Goal: Use online tool/utility: Utilize a website feature to perform a specific function

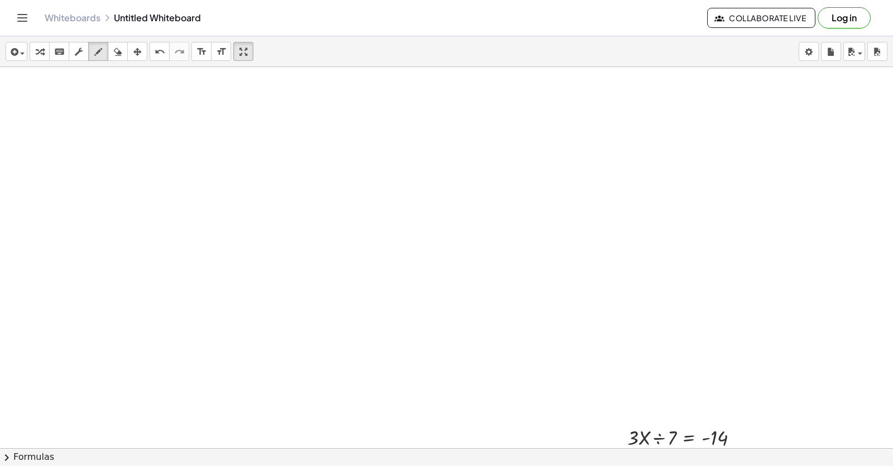
scroll to position [3538, 43]
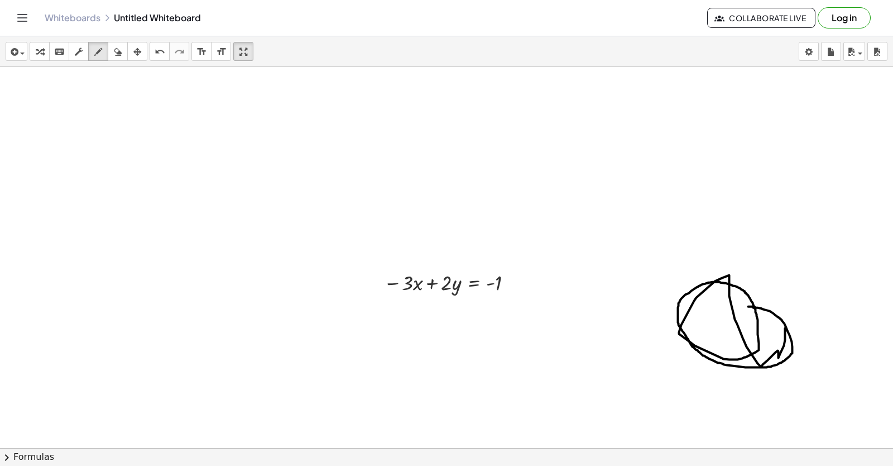
drag, startPoint x: 786, startPoint y: 332, endPoint x: 749, endPoint y: 308, distance: 44.0
drag, startPoint x: 638, startPoint y: 338, endPoint x: 693, endPoint y: 317, distance: 58.5
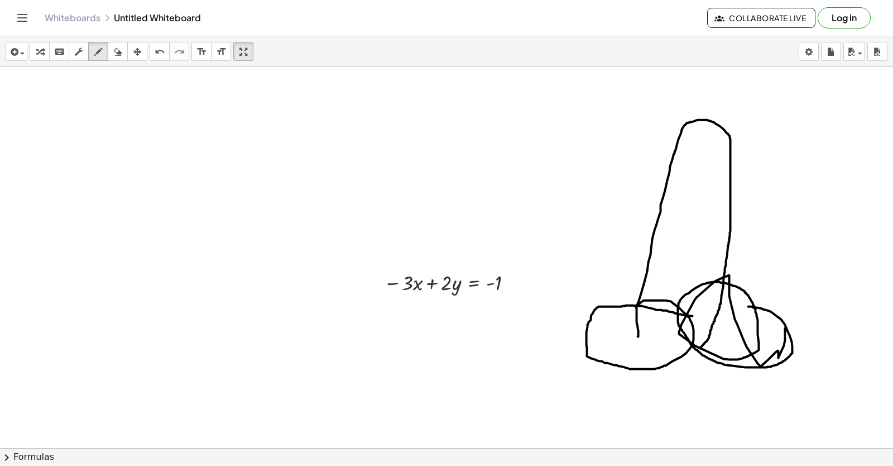
drag, startPoint x: 637, startPoint y: 309, endPoint x: 701, endPoint y: 348, distance: 75.9
drag, startPoint x: 638, startPoint y: 331, endPoint x: 658, endPoint y: 371, distance: 44.9
drag, startPoint x: 671, startPoint y: 174, endPoint x: 726, endPoint y: 181, distance: 56.2
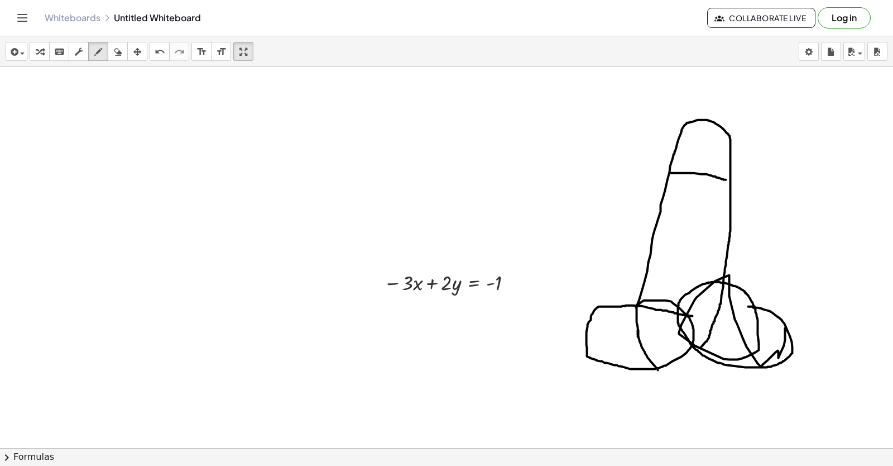
drag, startPoint x: 698, startPoint y: 164, endPoint x: 714, endPoint y: 121, distance: 46.5
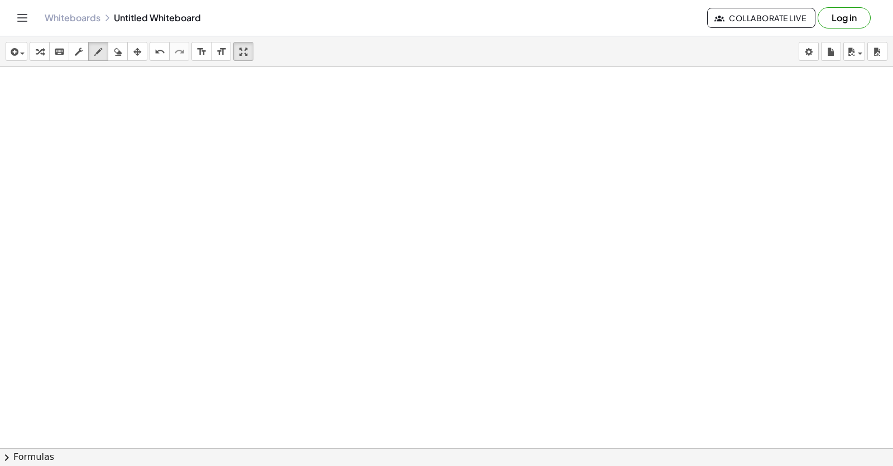
scroll to position [5619, 43]
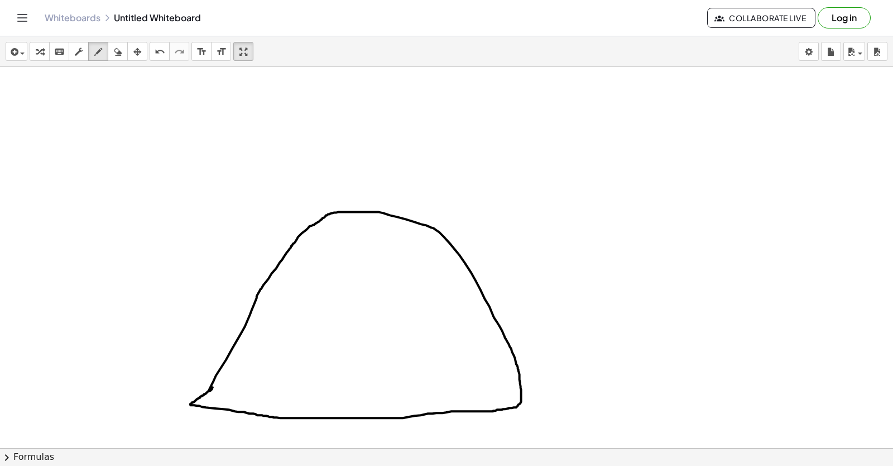
drag, startPoint x: 277, startPoint y: 270, endPoint x: 297, endPoint y: 265, distance: 20.7
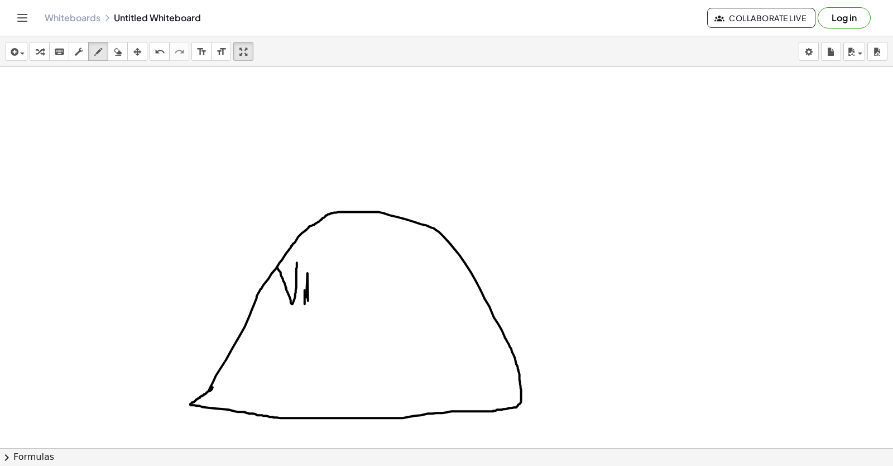
drag, startPoint x: 305, startPoint y: 304, endPoint x: 305, endPoint y: 291, distance: 12.8
drag, startPoint x: 315, startPoint y: 267, endPoint x: 315, endPoint y: 314, distance: 47.5
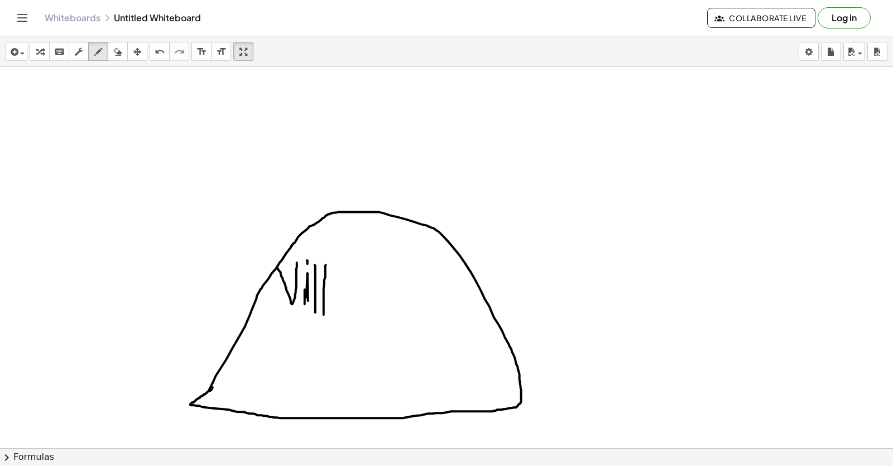
drag, startPoint x: 326, startPoint y: 267, endPoint x: 324, endPoint y: 317, distance: 49.7
drag, startPoint x: 334, startPoint y: 293, endPoint x: 392, endPoint y: 321, distance: 64.2
drag, startPoint x: 269, startPoint y: 354, endPoint x: 300, endPoint y: 360, distance: 31.8
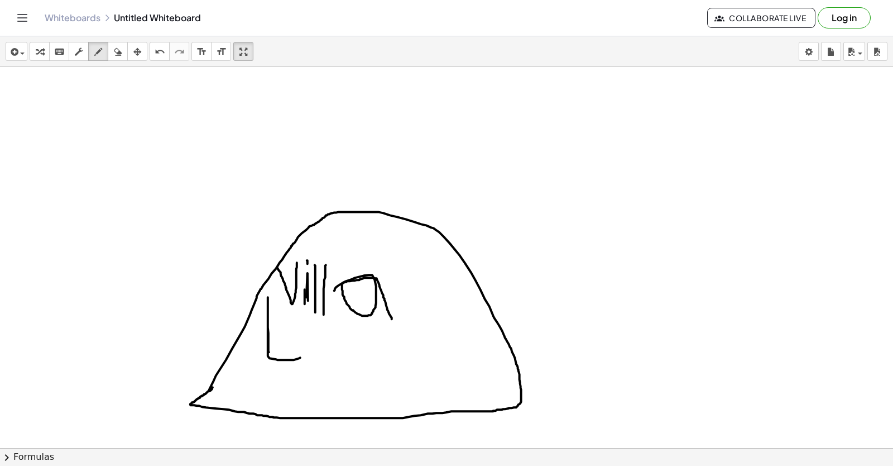
drag, startPoint x: 316, startPoint y: 355, endPoint x: 317, endPoint y: 350, distance: 5.6
drag, startPoint x: 351, startPoint y: 321, endPoint x: 360, endPoint y: 349, distance: 29.3
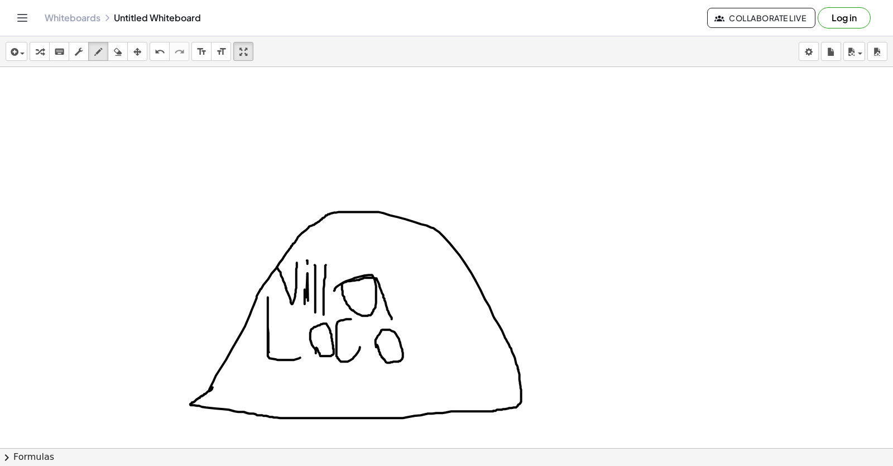
drag, startPoint x: 398, startPoint y: 337, endPoint x: 414, endPoint y: 371, distance: 38.2
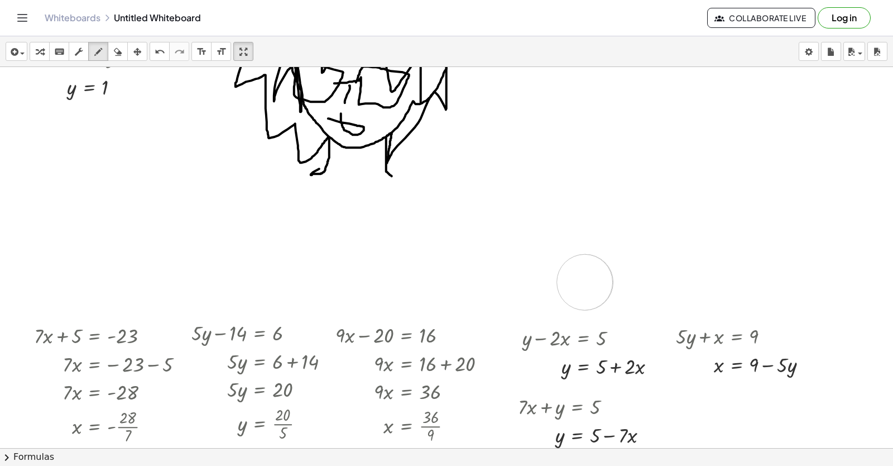
scroll to position [4076, 43]
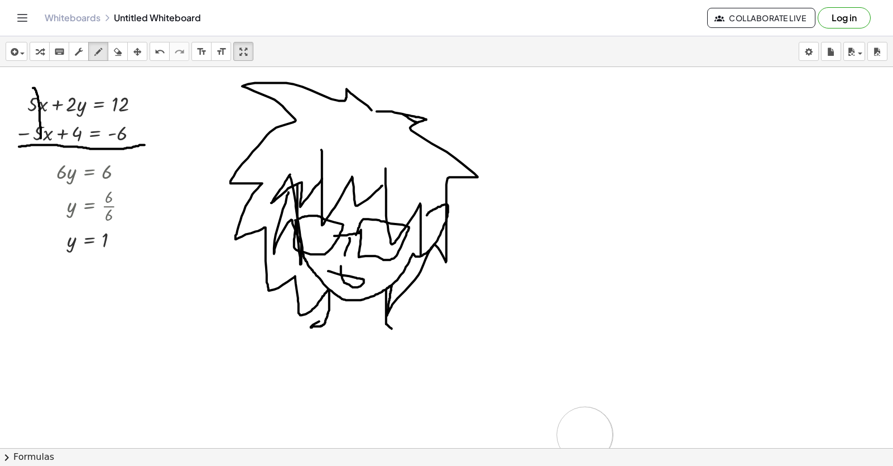
drag, startPoint x: 260, startPoint y: 376, endPoint x: 254, endPoint y: 378, distance: 6.5
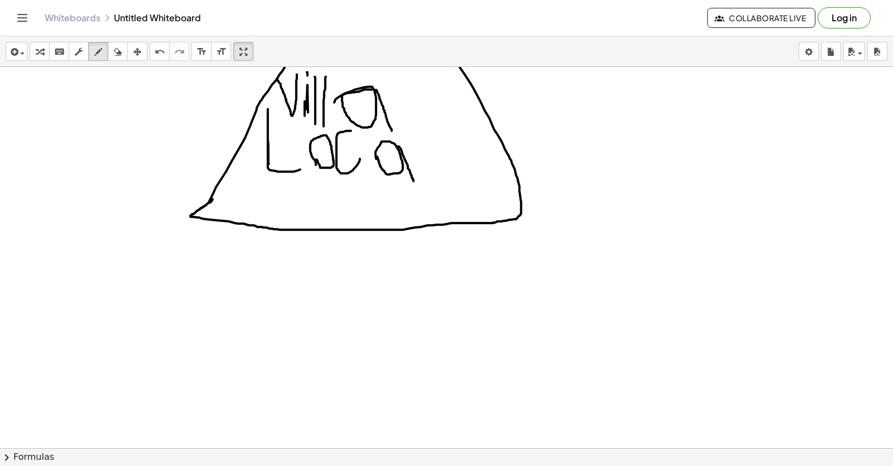
scroll to position [6101, 43]
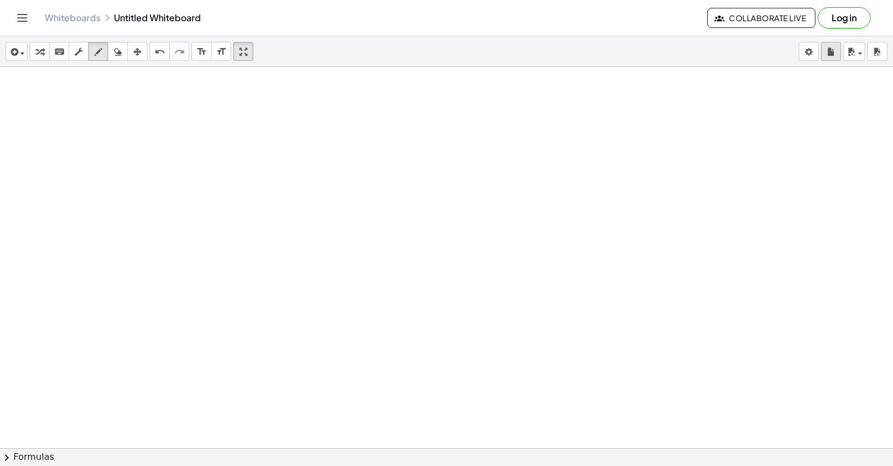
click at [835, 54] on icon "button" at bounding box center [832, 51] width 8 height 13
click at [34, 48] on div "button" at bounding box center [39, 51] width 15 height 13
click at [40, 52] on icon "button" at bounding box center [40, 51] width 8 height 13
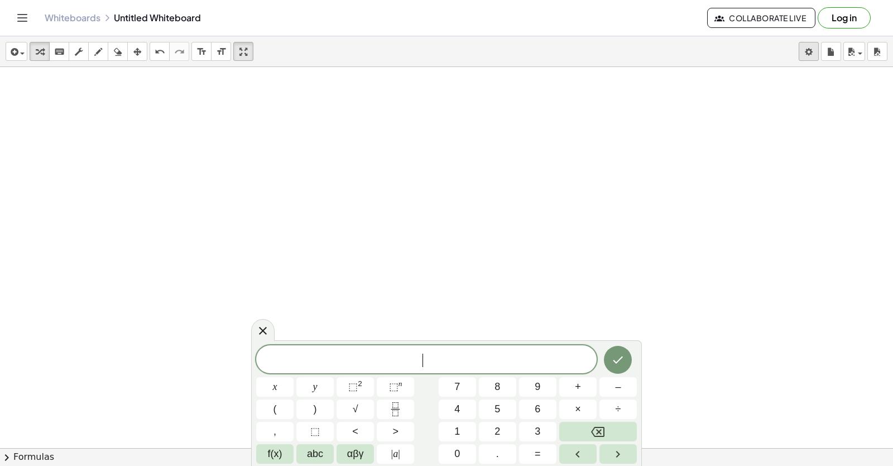
click at [813, 59] on body "Graspable Math Activities Get Started Activity Bank Assigned Work Classes White…" at bounding box center [446, 233] width 893 height 466
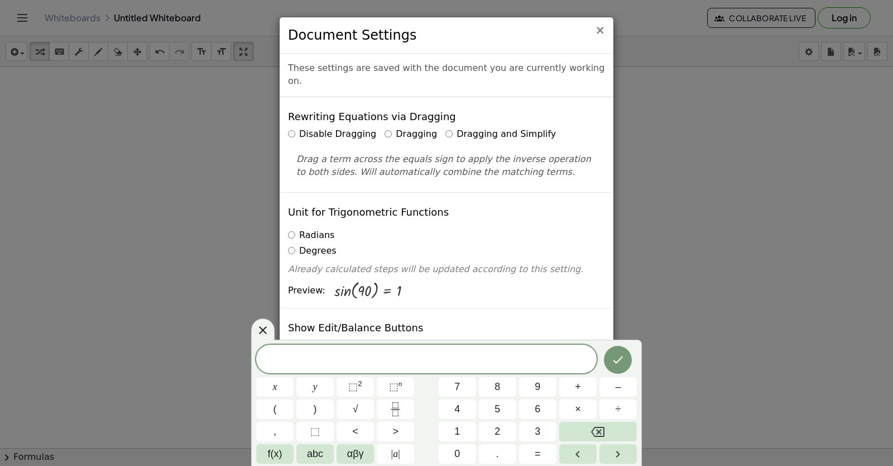
click at [681, 108] on div "× Document Settings These settings are saved with the document you are currentl…" at bounding box center [446, 233] width 893 height 466
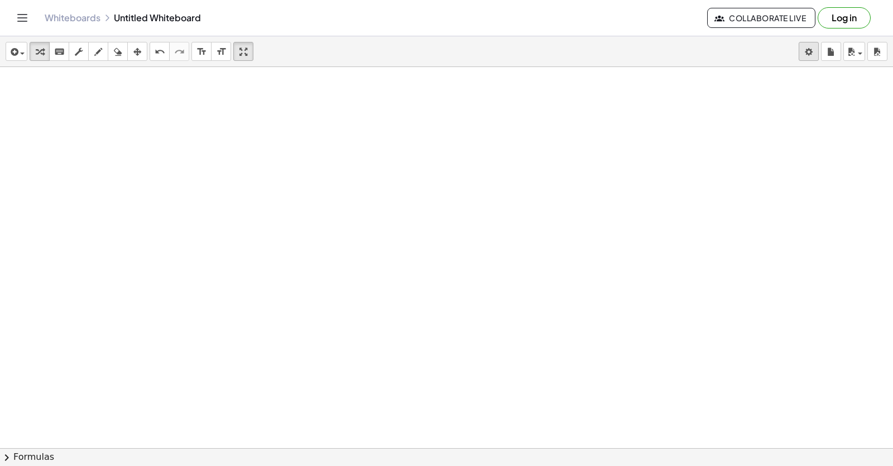
click at [806, 54] on body "Graspable Math Activities Get Started Activity Bank Assigned Work Classes White…" at bounding box center [446, 233] width 893 height 466
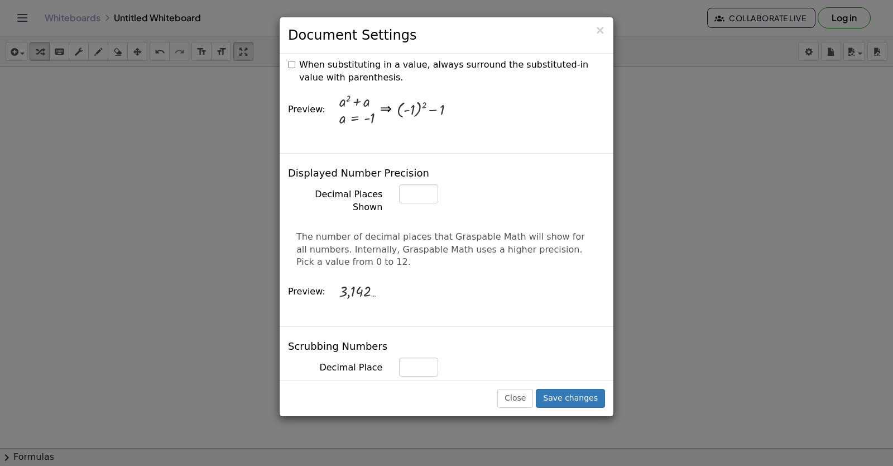
scroll to position [0, 0]
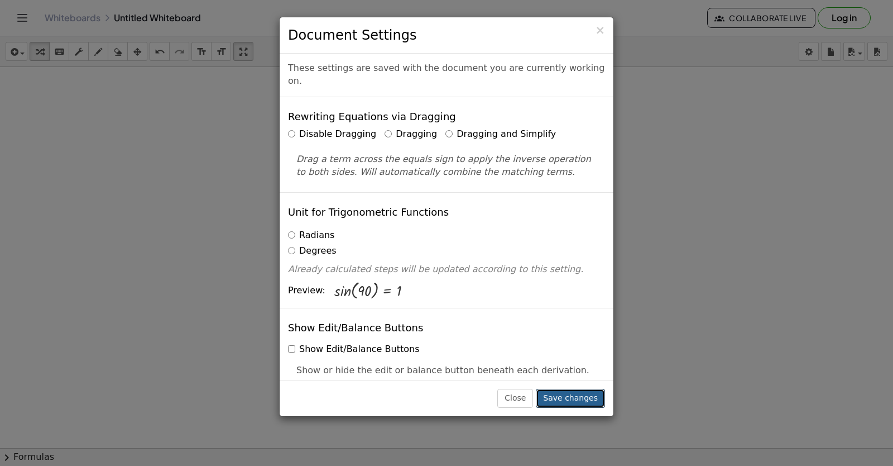
click at [571, 398] on button "Save changes" at bounding box center [570, 398] width 69 height 19
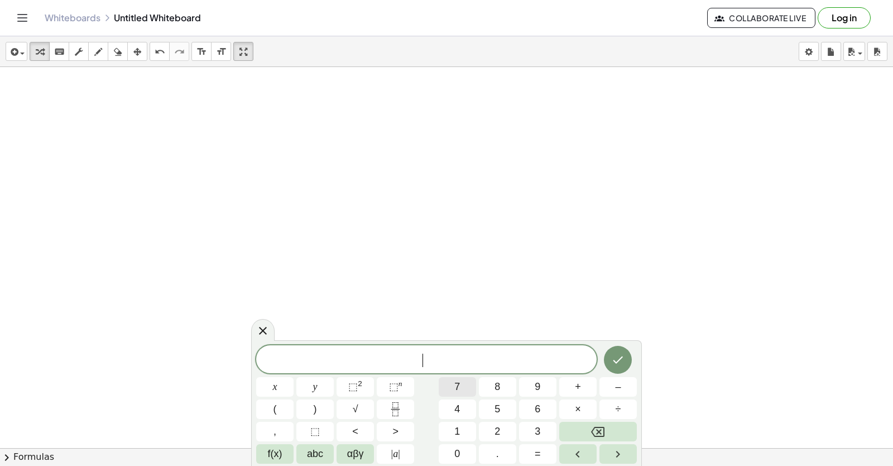
click at [450, 382] on button "7" at bounding box center [457, 387] width 37 height 20
click at [286, 388] on button "x" at bounding box center [274, 387] width 37 height 20
click at [587, 398] on div "7 x ​ x y ⬚ 2 ⬚ n 7 8 9 + – ( ) √ 4 5 6 × ÷ , ⬚ < > 1 2 3 f(x) abc αβγ | a | 0 …" at bounding box center [446, 404] width 381 height 118
click at [573, 380] on button "+" at bounding box center [577, 387] width 37 height 20
click at [551, 389] on button "9" at bounding box center [537, 387] width 37 height 20
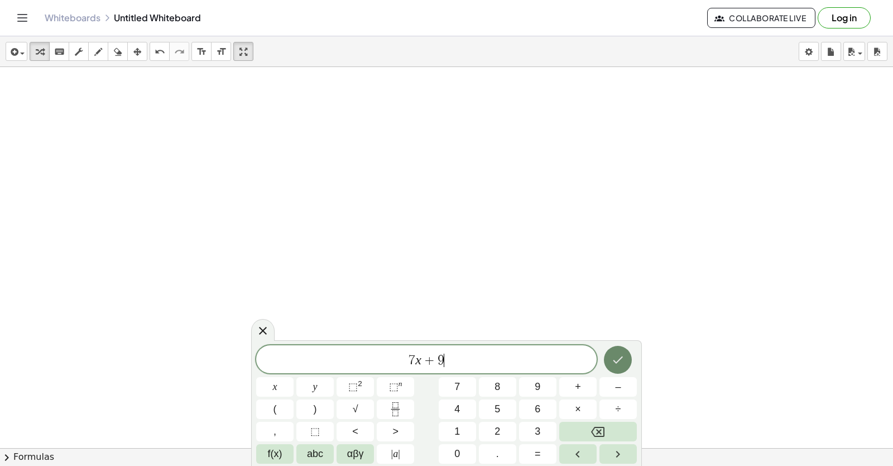
click at [618, 360] on icon "Done" at bounding box center [617, 359] width 13 height 13
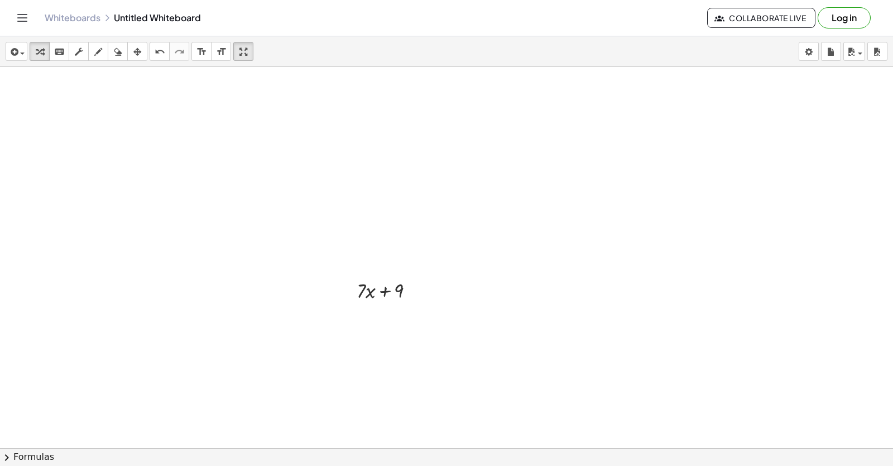
scroll to position [6213, 43]
click at [381, 264] on div at bounding box center [390, 262] width 78 height 28
click at [409, 271] on div at bounding box center [390, 262] width 78 height 28
click at [404, 261] on div at bounding box center [390, 262] width 78 height 28
click at [397, 261] on div at bounding box center [390, 262] width 78 height 28
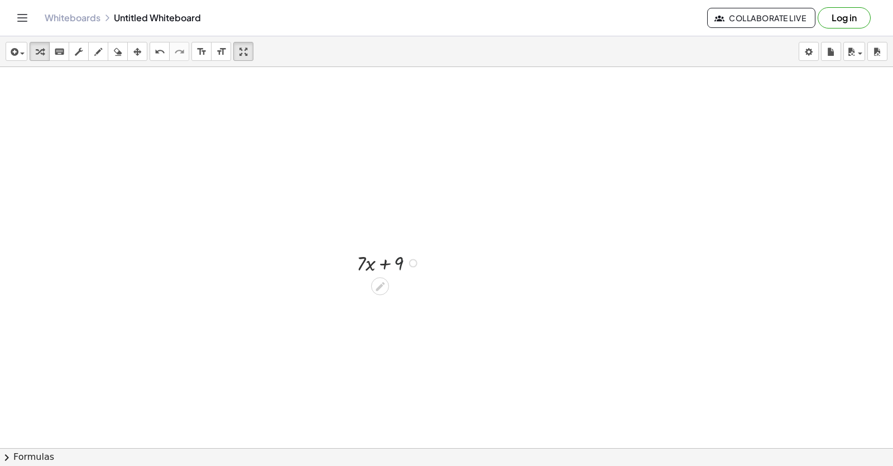
click at [397, 261] on div at bounding box center [390, 262] width 78 height 28
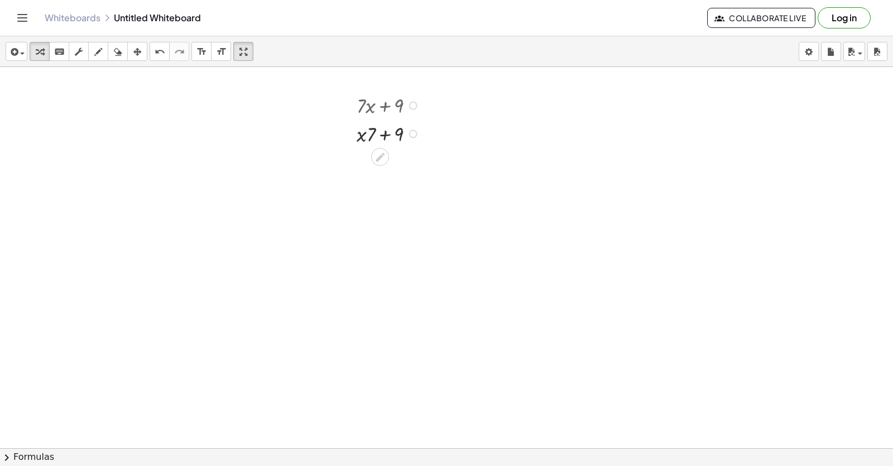
click at [386, 149] on div at bounding box center [384, 155] width 9 height 21
click at [385, 157] on icon at bounding box center [380, 157] width 12 height 12
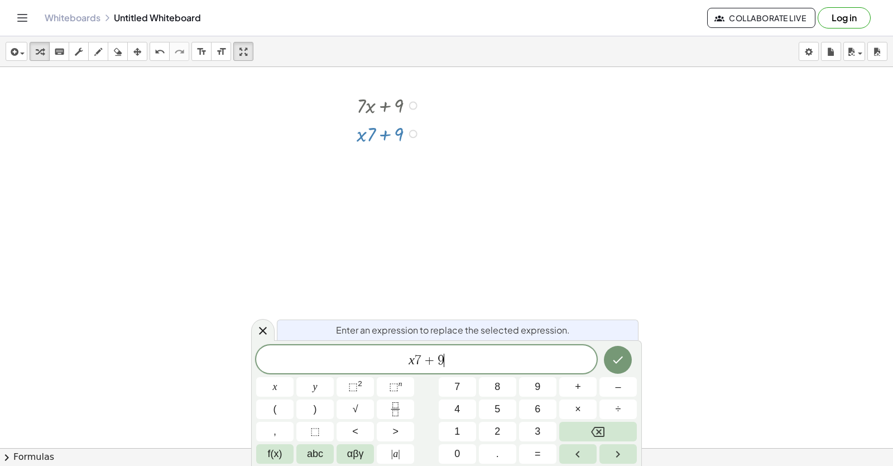
click at [461, 370] on div "x 7 + 9 ​" at bounding box center [426, 359] width 341 height 28
click at [549, 447] on button "=" at bounding box center [537, 454] width 37 height 20
click at [469, 434] on button "1" at bounding box center [457, 432] width 37 height 20
click at [484, 429] on button "2" at bounding box center [497, 432] width 37 height 20
click at [627, 358] on button "Done" at bounding box center [618, 360] width 28 height 28
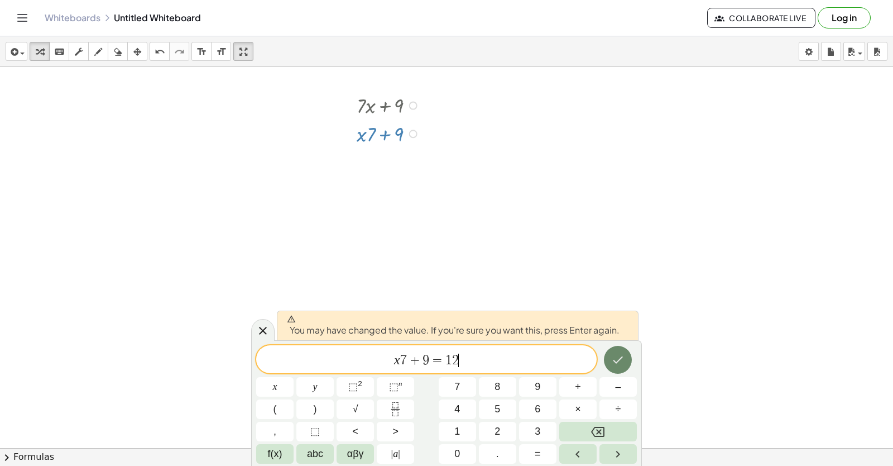
click at [623, 358] on icon "Done" at bounding box center [617, 359] width 13 height 13
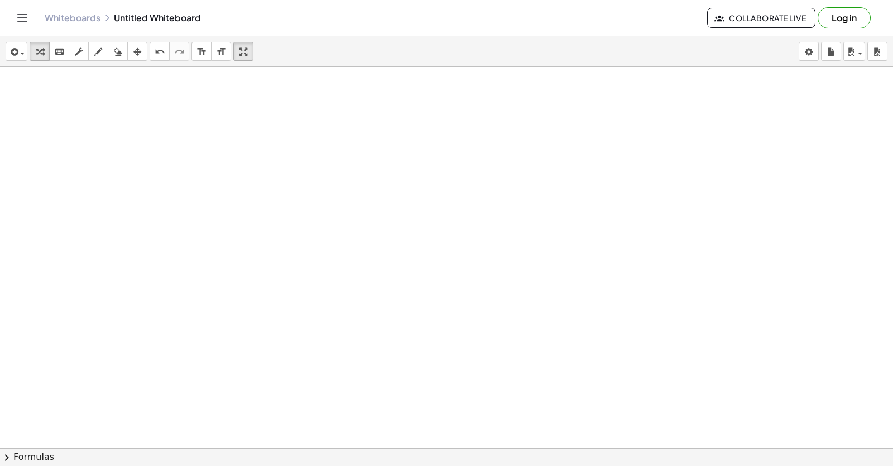
scroll to position [6650, 43]
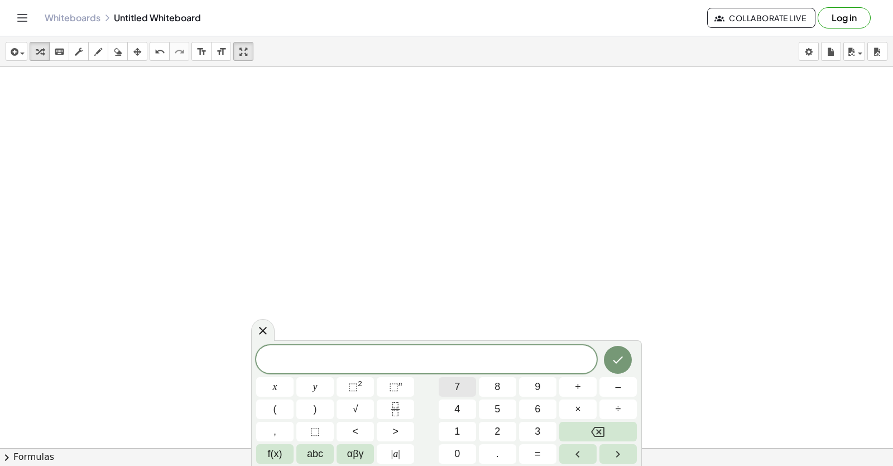
click at [414, 377] on div "​ x y ⬚ 2 ⬚ n 7 8 9 + – ( ) √ 4 5 6 × ÷ , ⬚ < > 1 2 3 f(x) abc αβγ | a | 0 . =" at bounding box center [446, 404] width 381 height 118
click at [458, 389] on span "7" at bounding box center [458, 386] width 6 height 15
click at [291, 388] on button "x" at bounding box center [274, 387] width 37 height 20
drag, startPoint x: 893, startPoint y: 13, endPoint x: 893, endPoint y: -3, distance: 15.6
click at [893, 0] on html "Graspable Math Activities Get Started Activity Bank Assigned Work Classes White…" at bounding box center [446, 233] width 893 height 466
